Goal: Transaction & Acquisition: Book appointment/travel/reservation

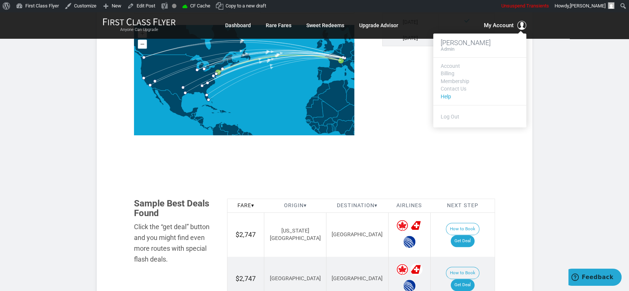
scroll to position [331, 0]
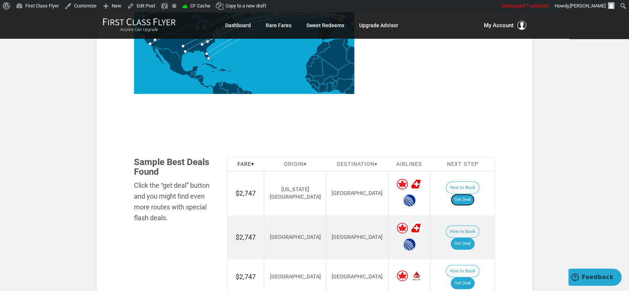
click at [467, 194] on link "Get Deal" at bounding box center [463, 200] width 24 height 12
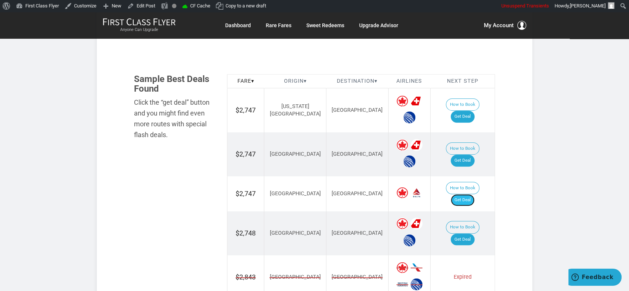
click at [473, 194] on link "Get Deal" at bounding box center [463, 200] width 24 height 12
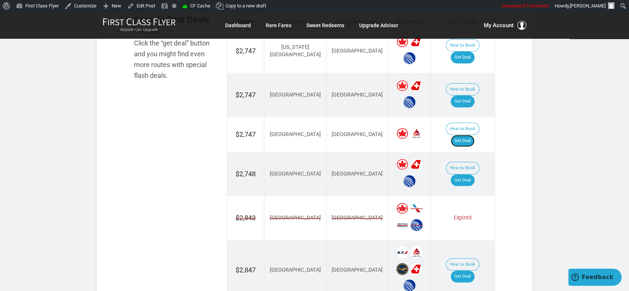
scroll to position [496, 0]
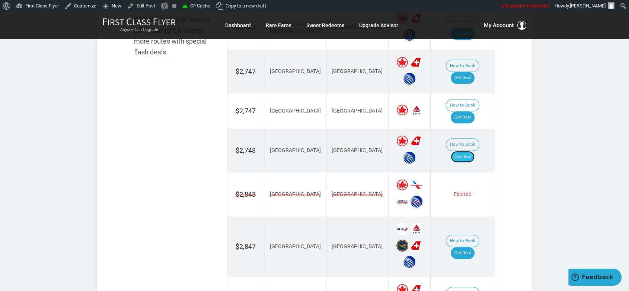
click at [472, 151] on link "Get Deal" at bounding box center [463, 157] width 24 height 12
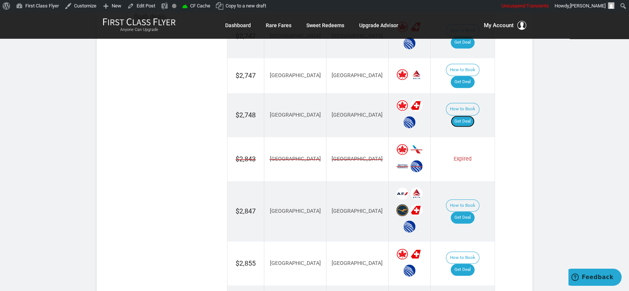
scroll to position [579, 0]
